Goal: Transaction & Acquisition: Obtain resource

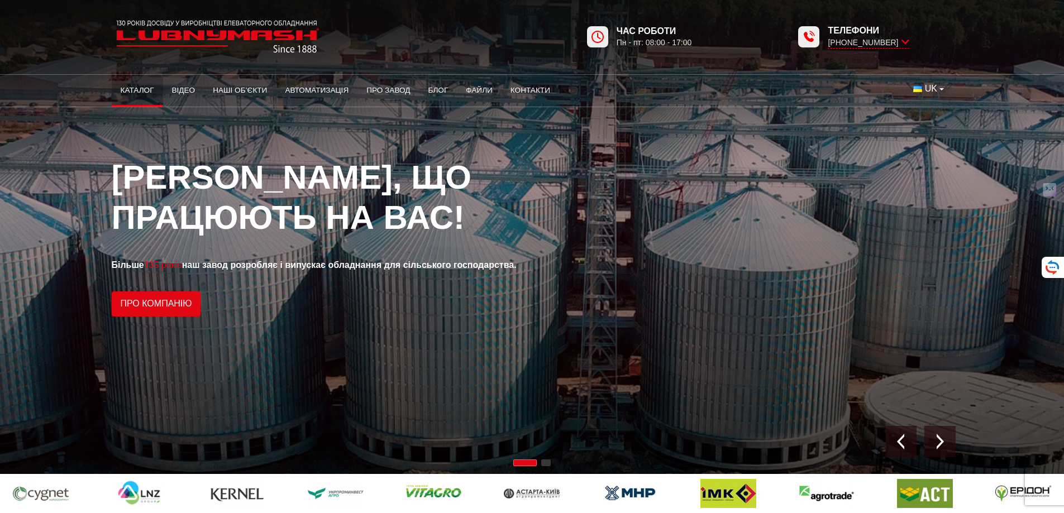
click at [141, 91] on link "Каталог" at bounding box center [137, 90] width 51 height 25
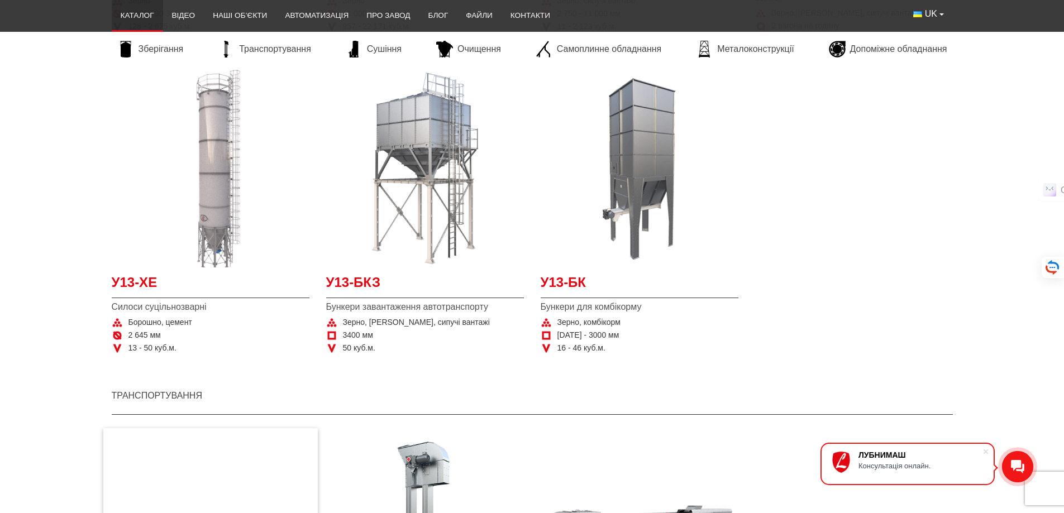
scroll to position [912, 0]
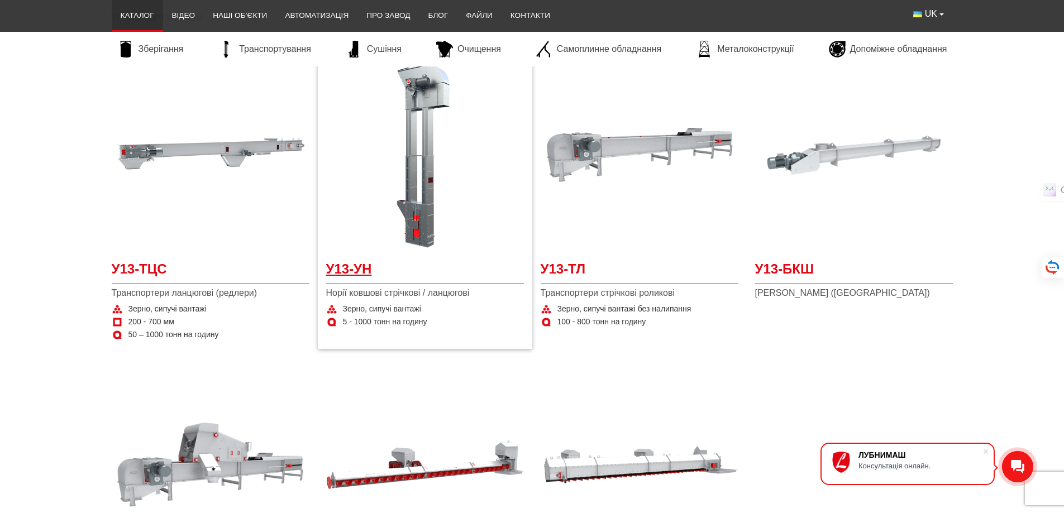
click at [352, 263] on span "У13-УН" at bounding box center [425, 272] width 198 height 25
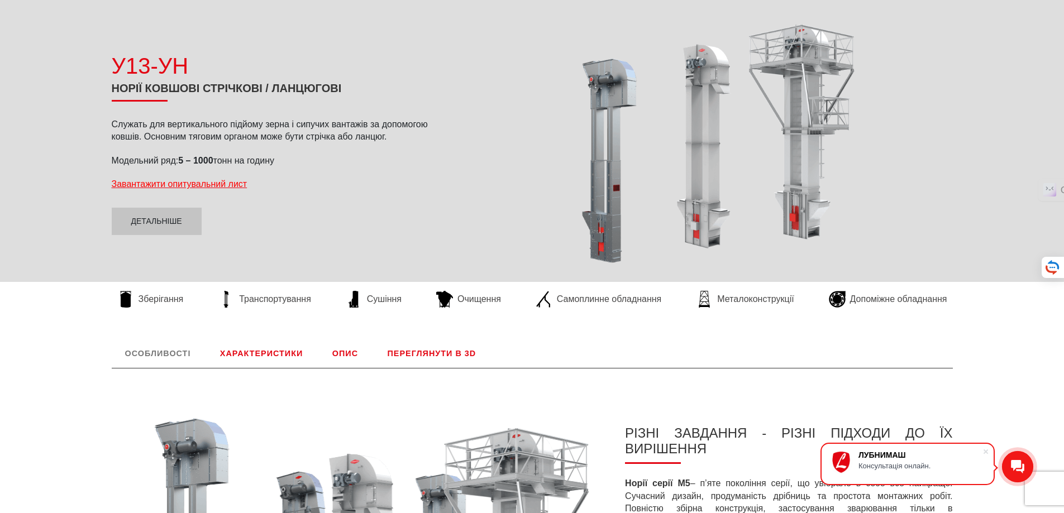
scroll to position [130, 0]
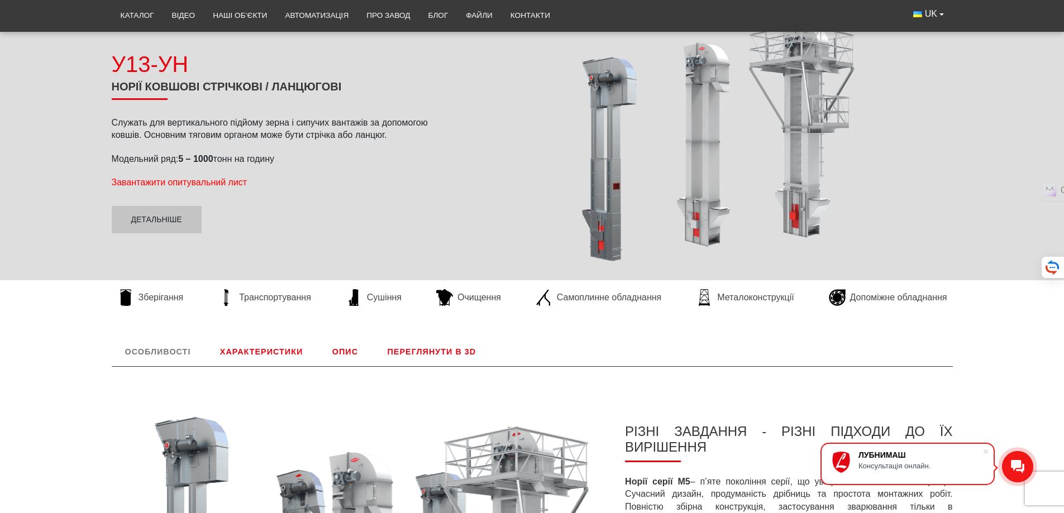
click at [182, 182] on span "Завантажити опитувальний лист" at bounding box center [180, 182] width 136 height 9
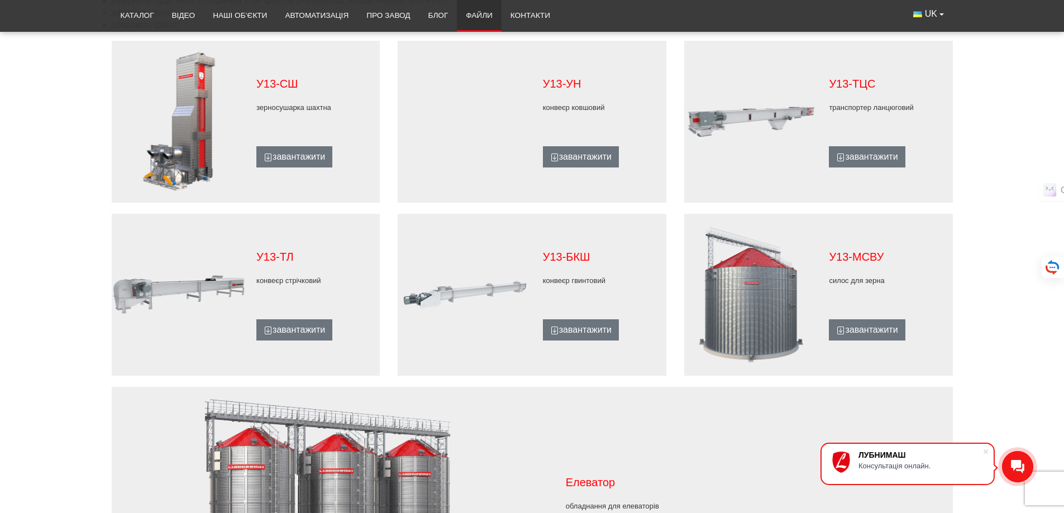
scroll to position [652, 0]
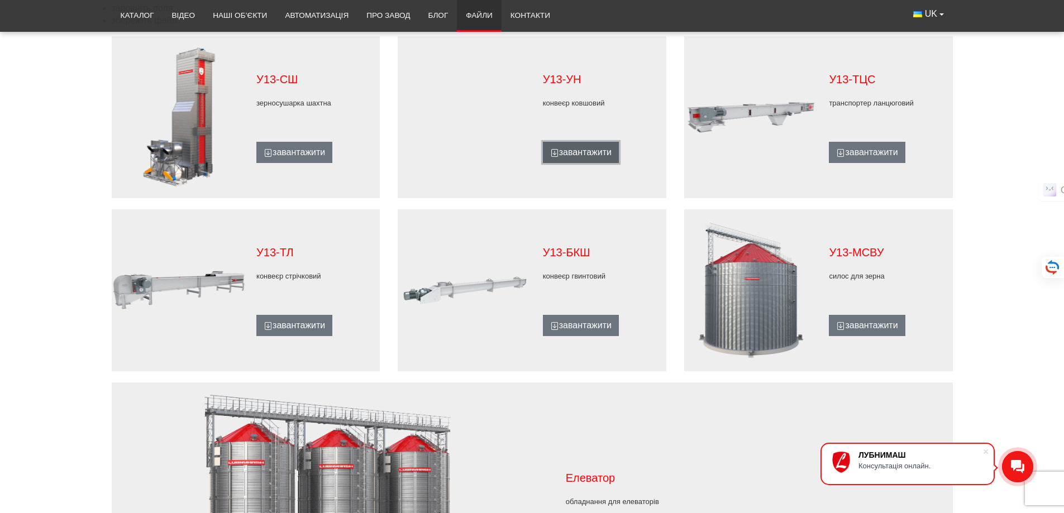
click at [578, 151] on link "завантажити" at bounding box center [581, 152] width 76 height 21
